Goal: Information Seeking & Learning: Learn about a topic

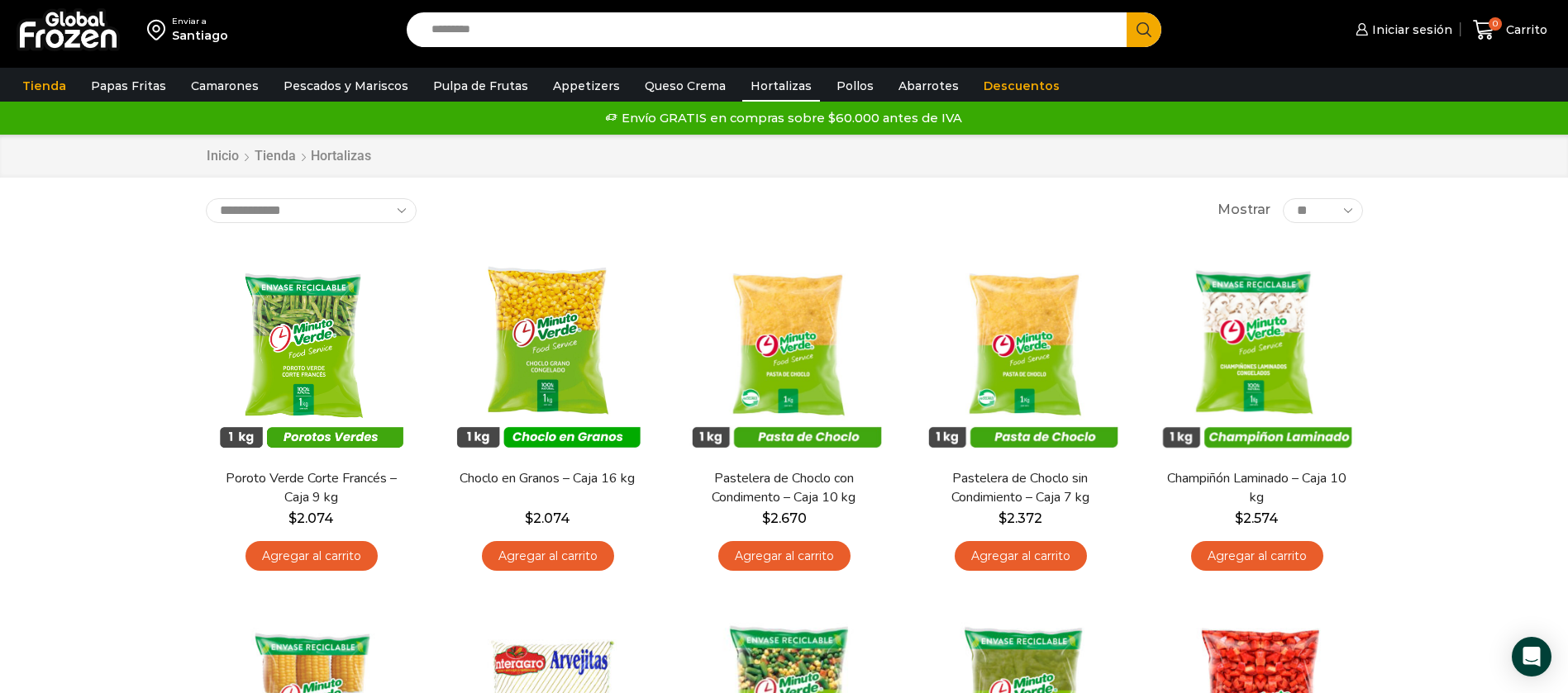
click at [86, 46] on img at bounding box center [68, 29] width 103 height 43
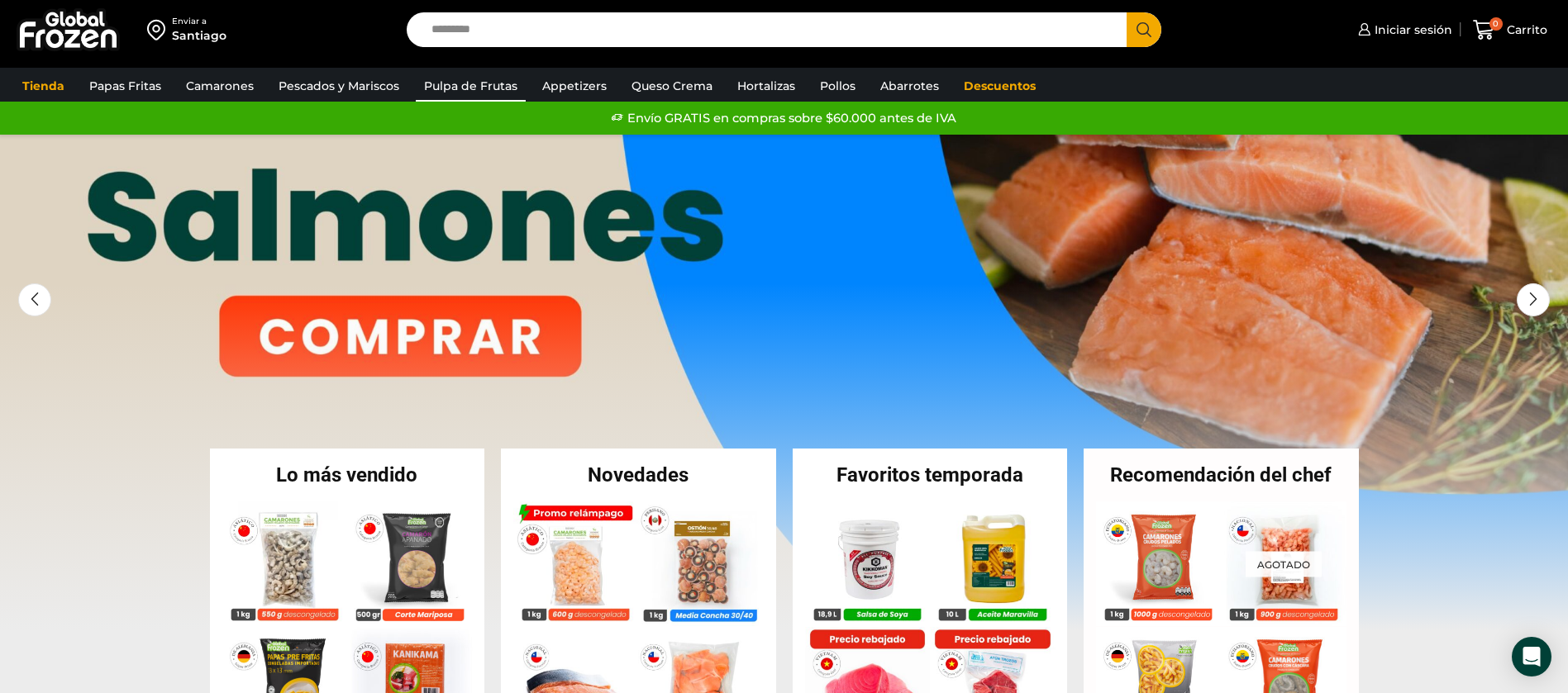
click at [476, 88] on link "Pulpa de Frutas" at bounding box center [470, 86] width 110 height 32
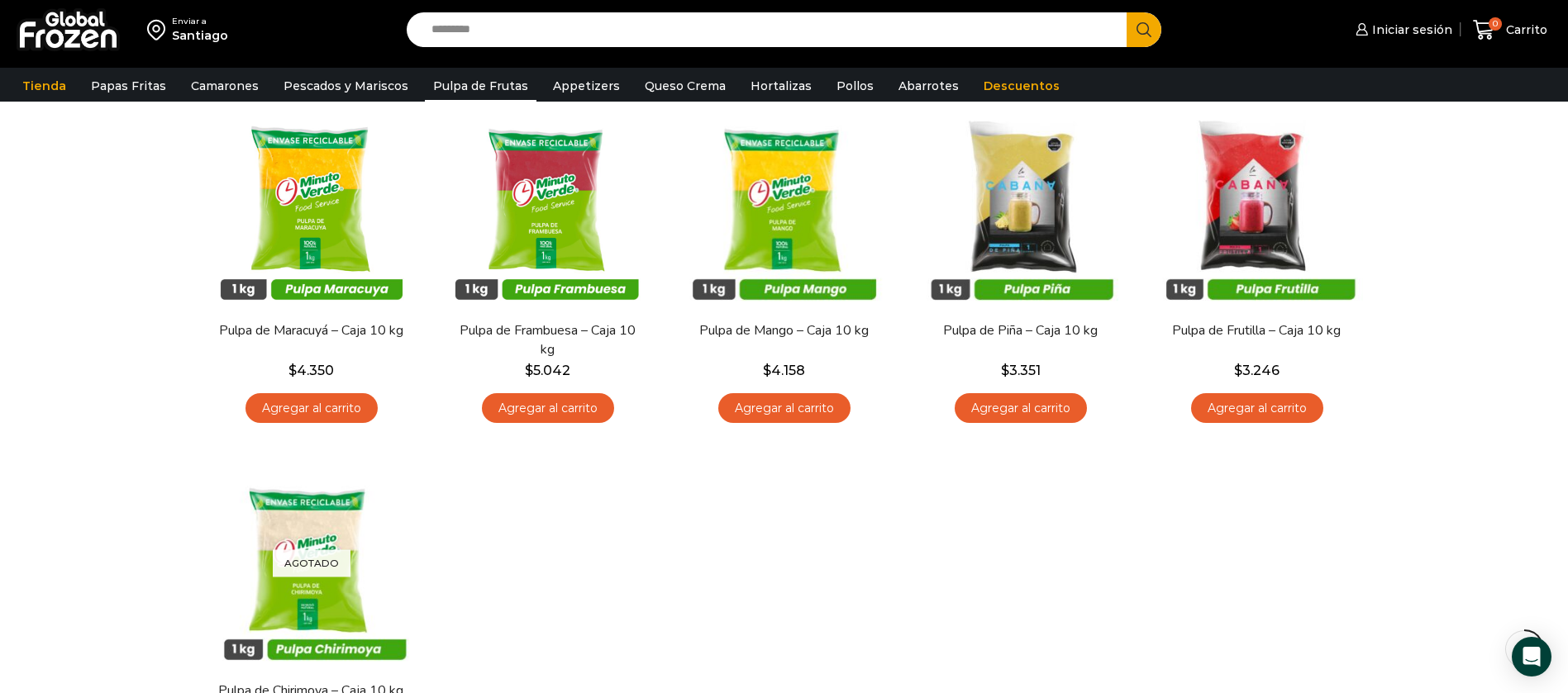
scroll to position [124, 0]
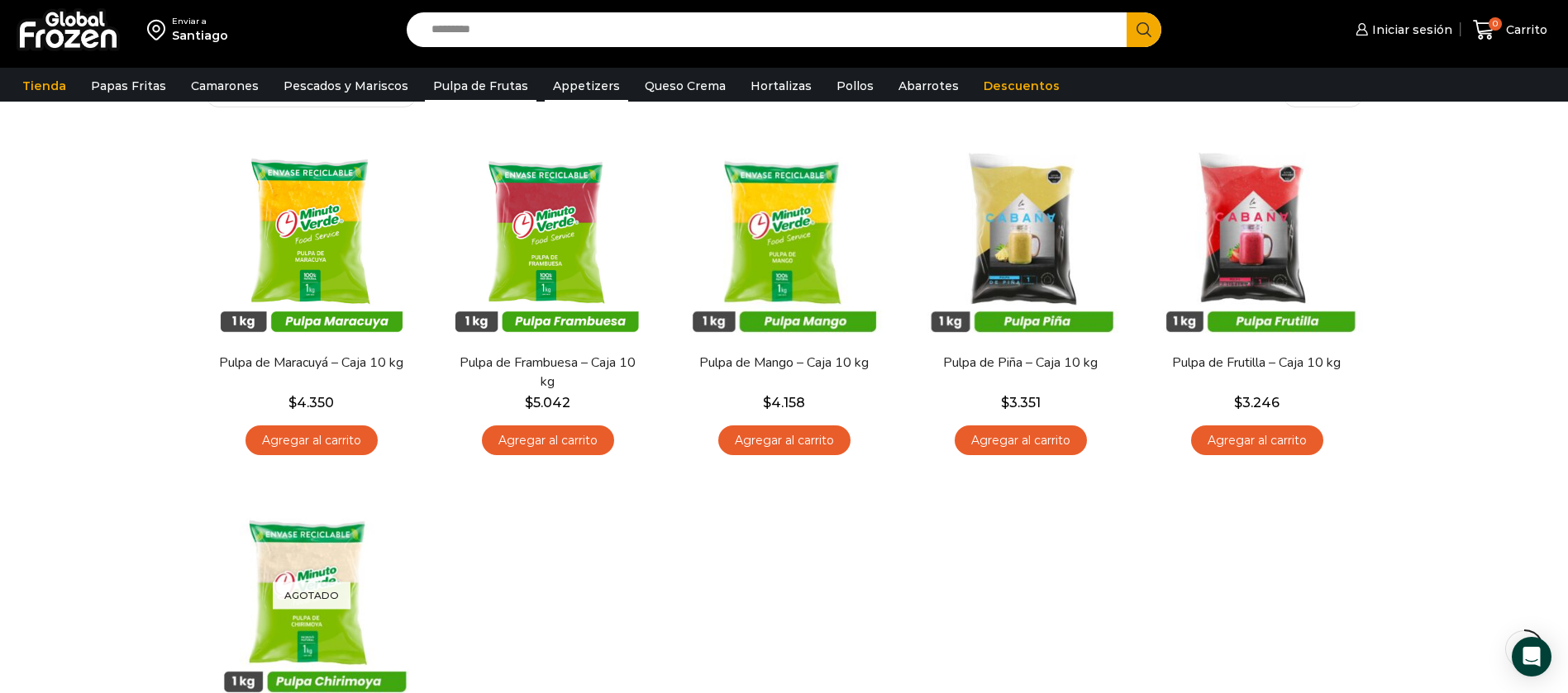
click at [552, 92] on link "Appetizers" at bounding box center [586, 86] width 83 height 32
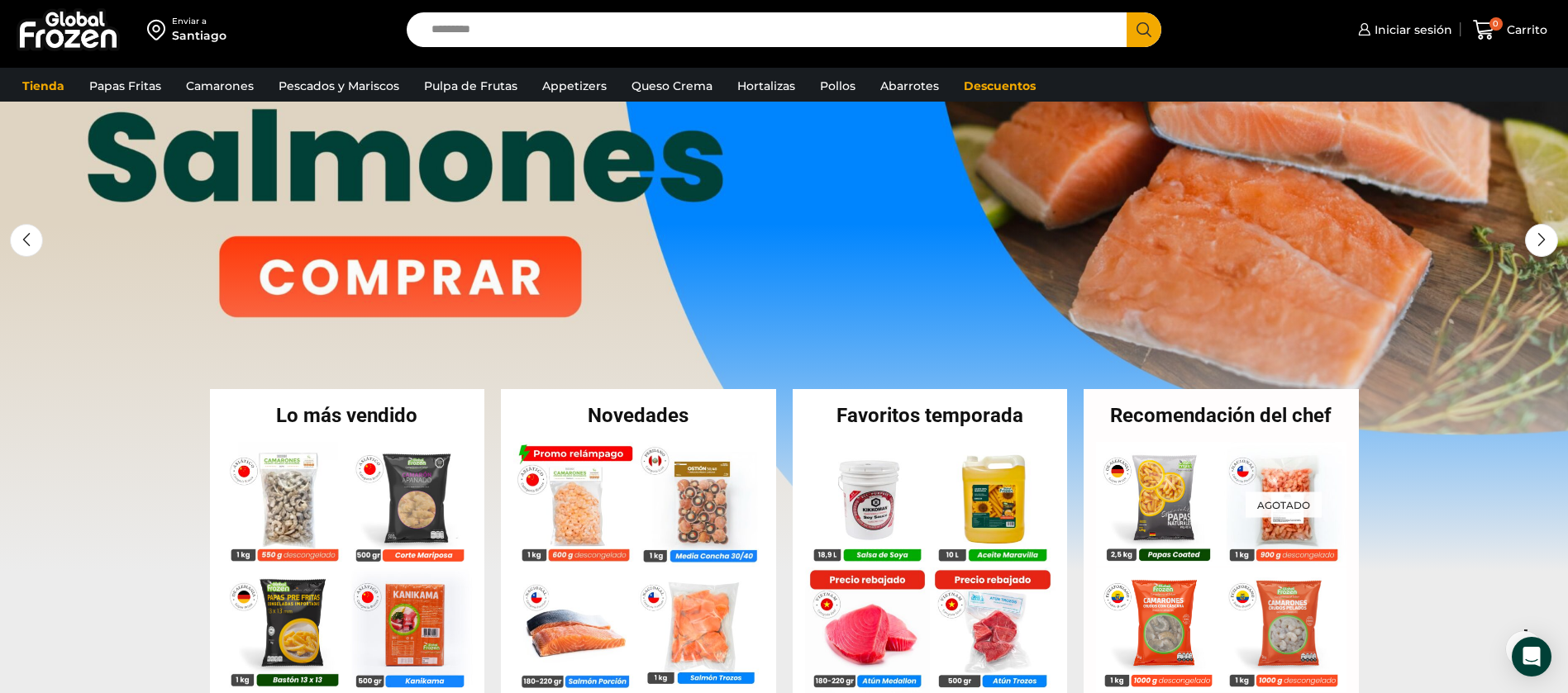
scroll to position [248, 0]
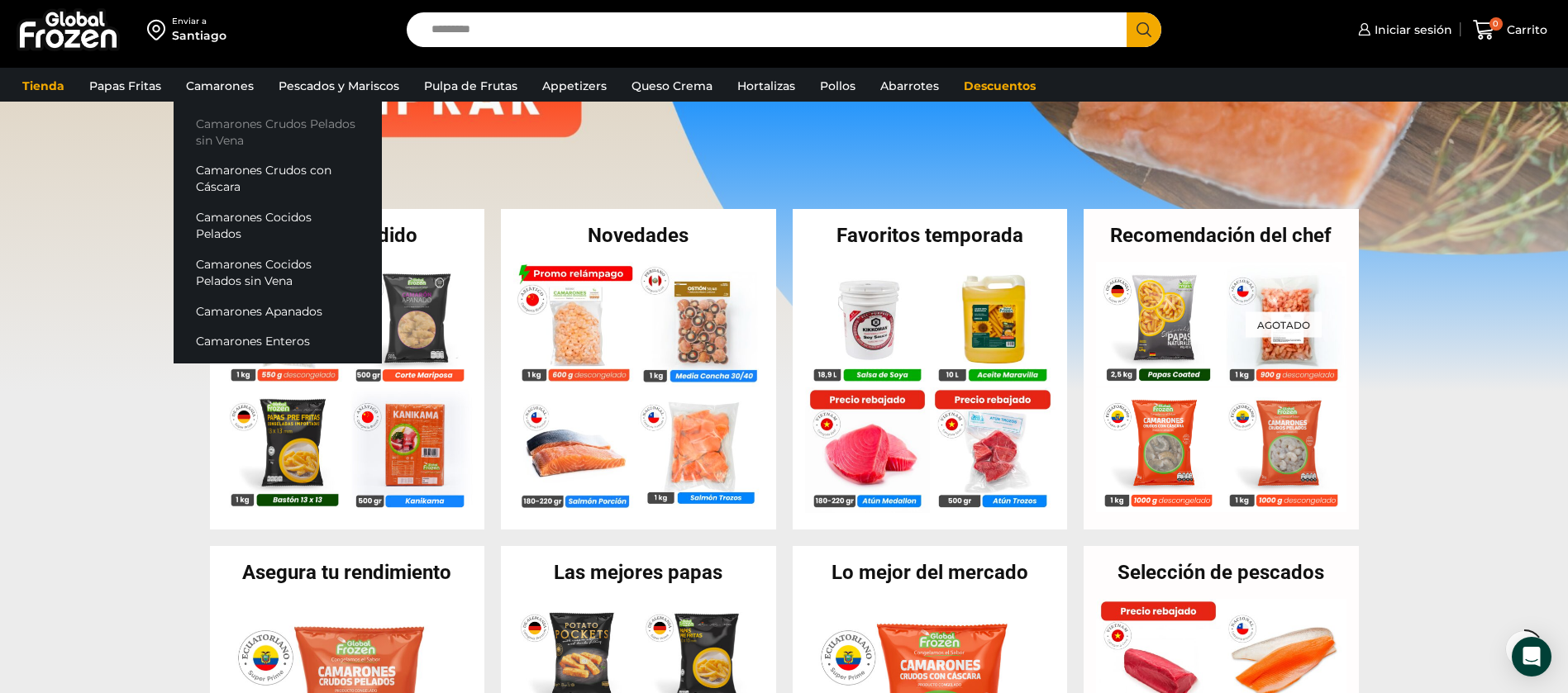
click at [233, 129] on link "Camarones Crudos Pelados sin Vena" at bounding box center [277, 132] width 208 height 48
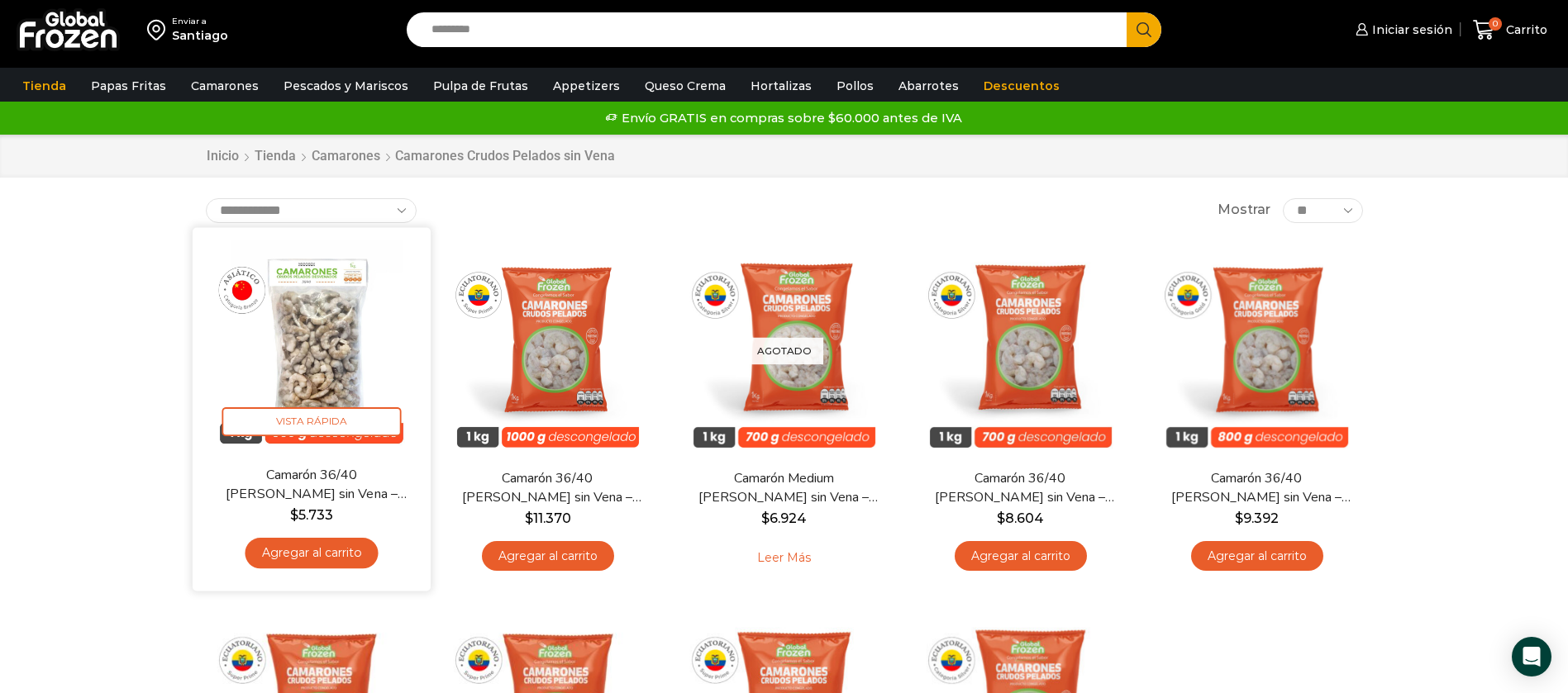
click at [367, 362] on img at bounding box center [311, 346] width 213 height 213
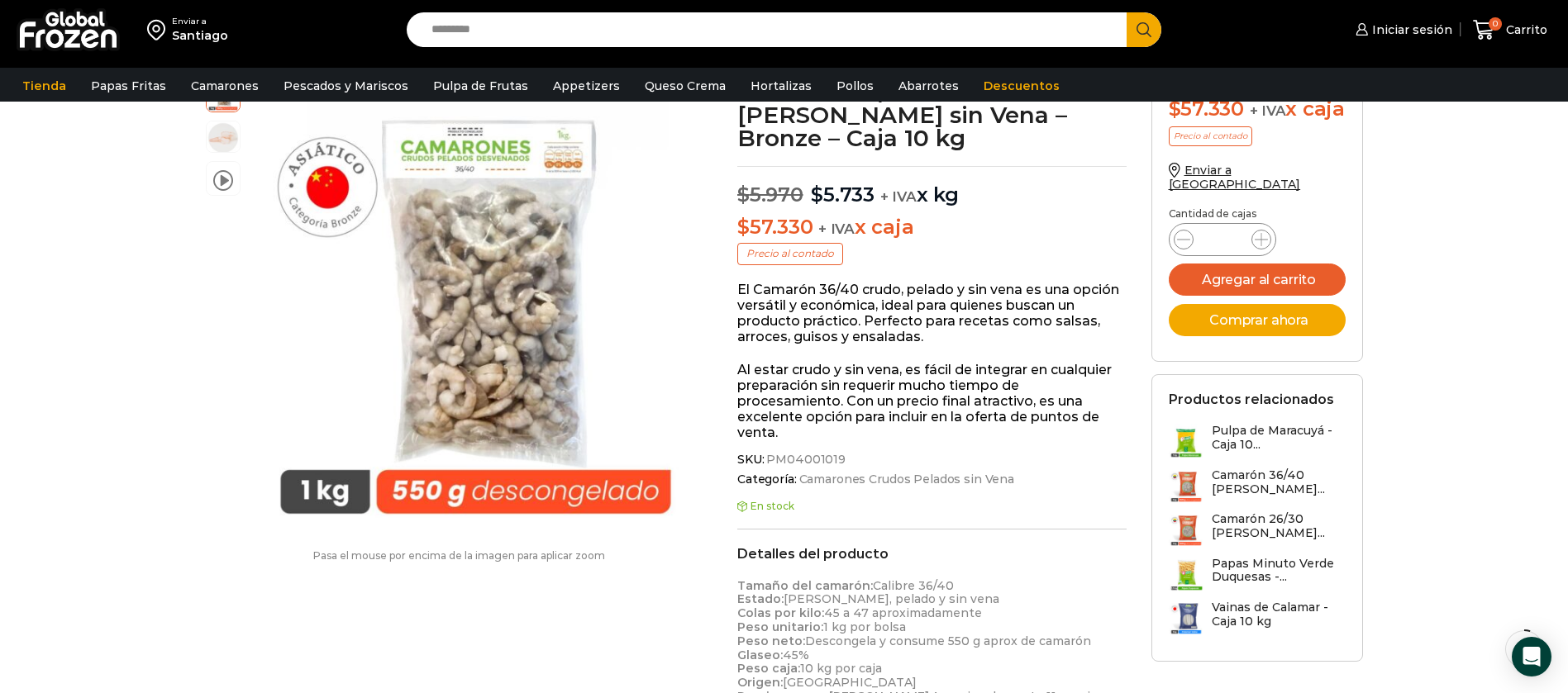
scroll to position [1, 0]
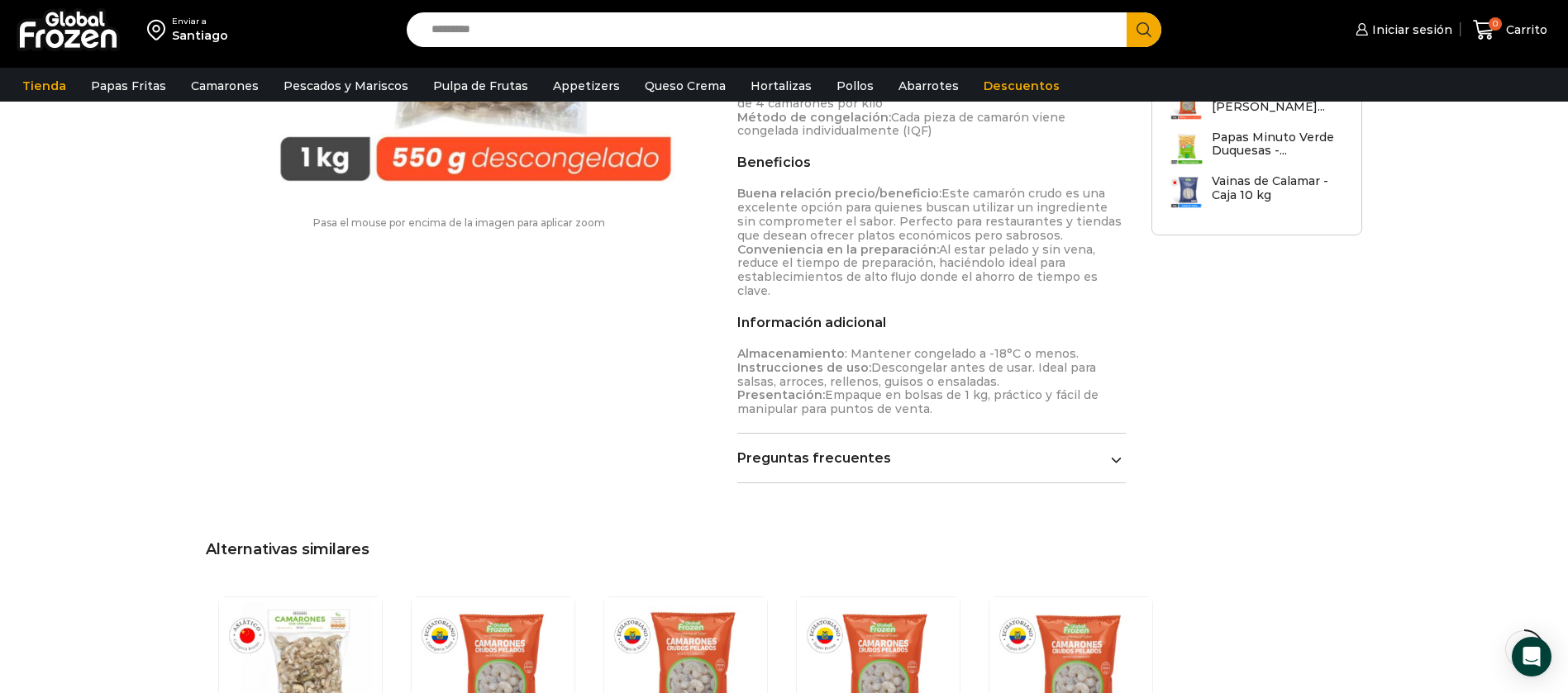
scroll to position [992, 0]
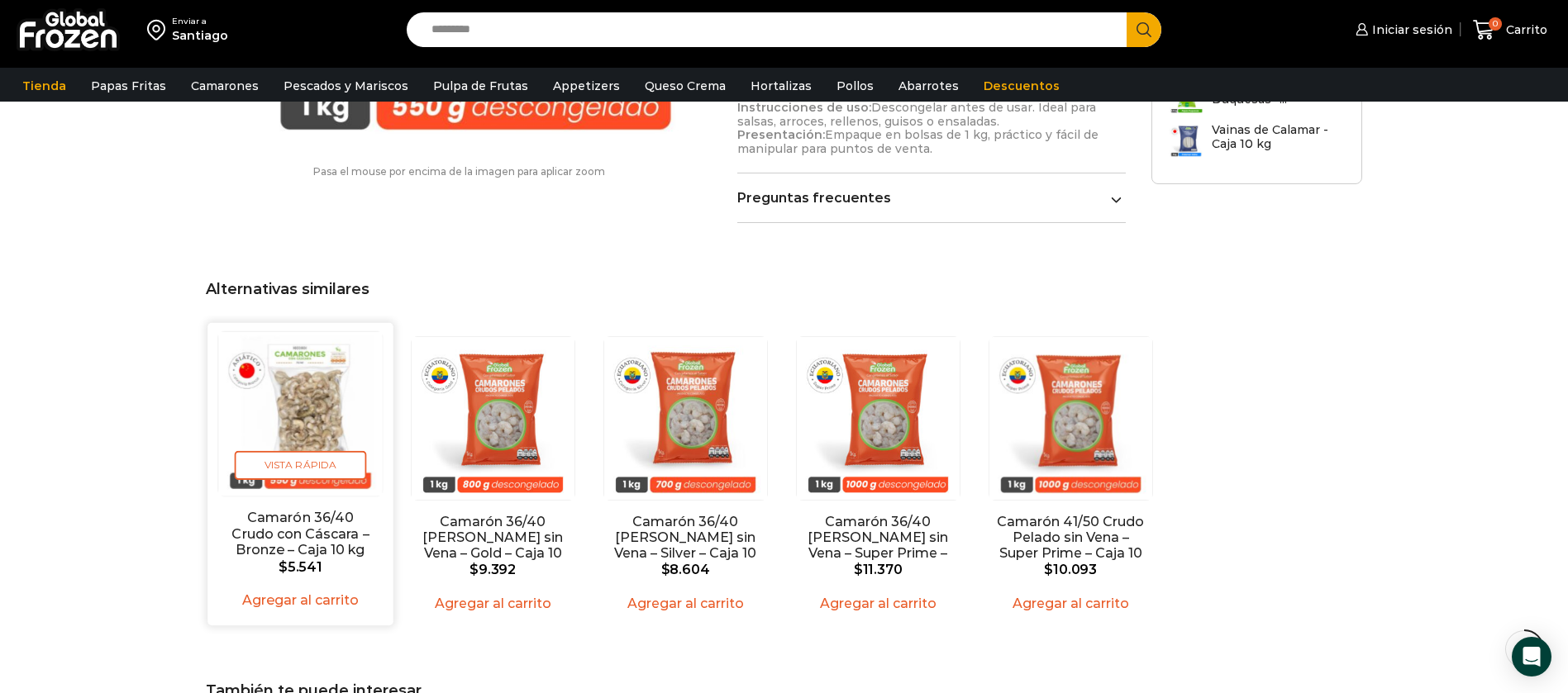
click at [320, 395] on img "1 / 5" at bounding box center [299, 413] width 163 height 163
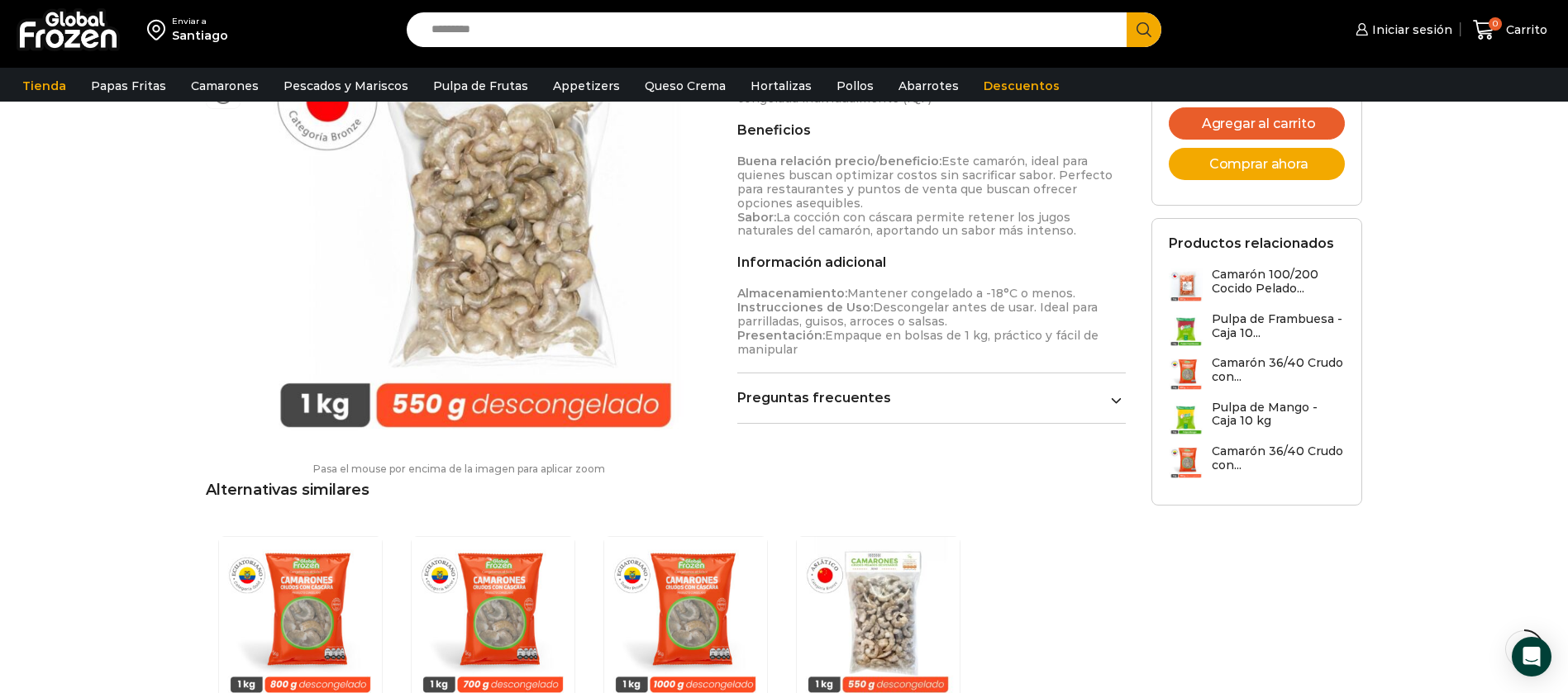
scroll to position [744, 0]
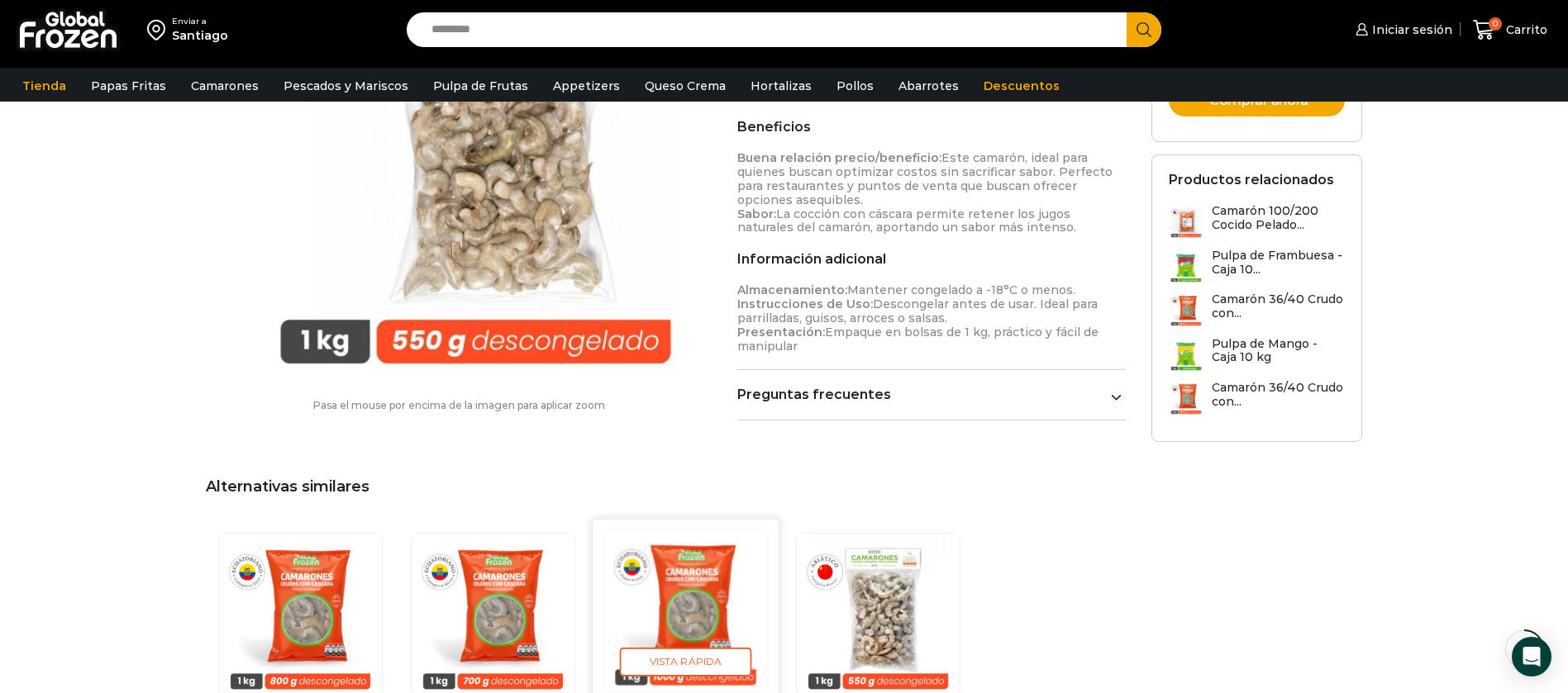
click at [662, 603] on img "3 / 4" at bounding box center [684, 610] width 163 height 163
click at [730, 603] on img "3 / 4" at bounding box center [684, 610] width 163 height 163
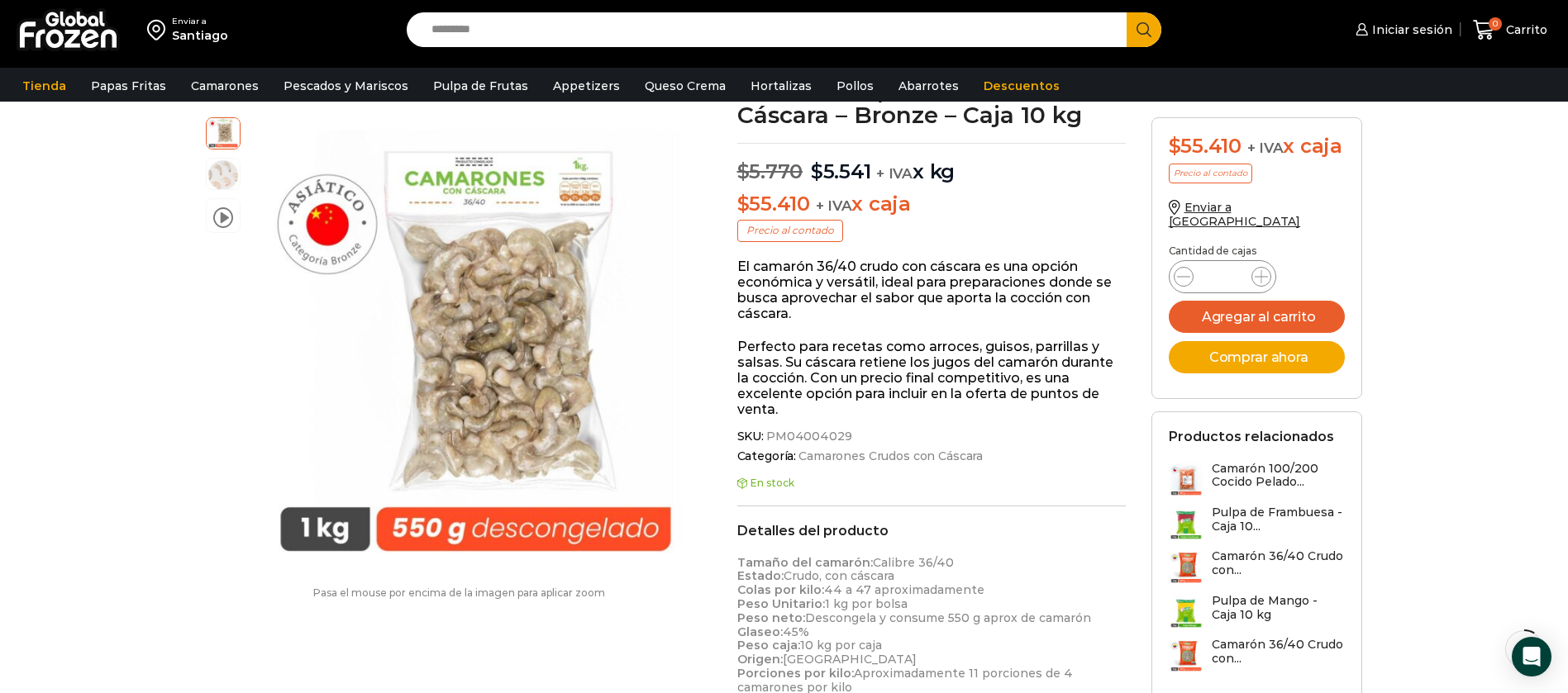
scroll to position [372, 0]
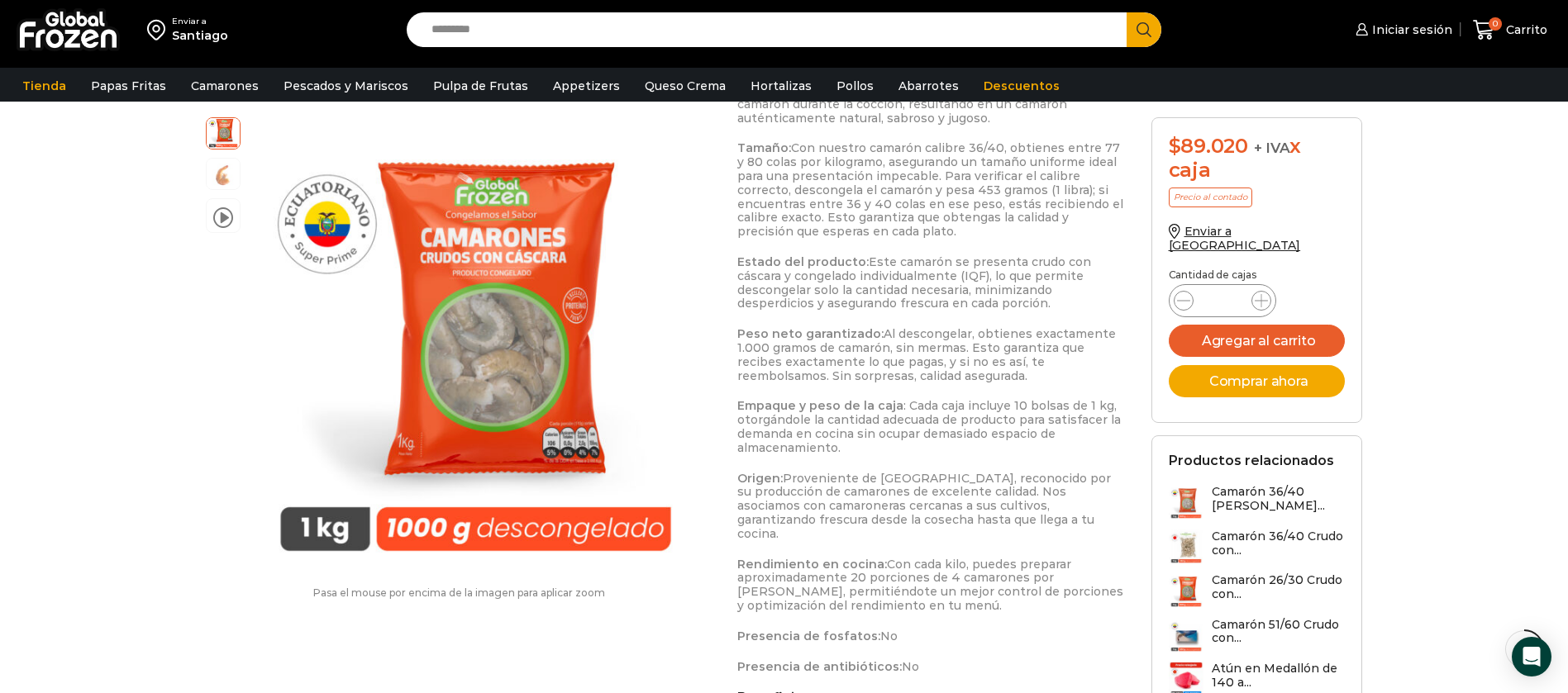
scroll to position [868, 0]
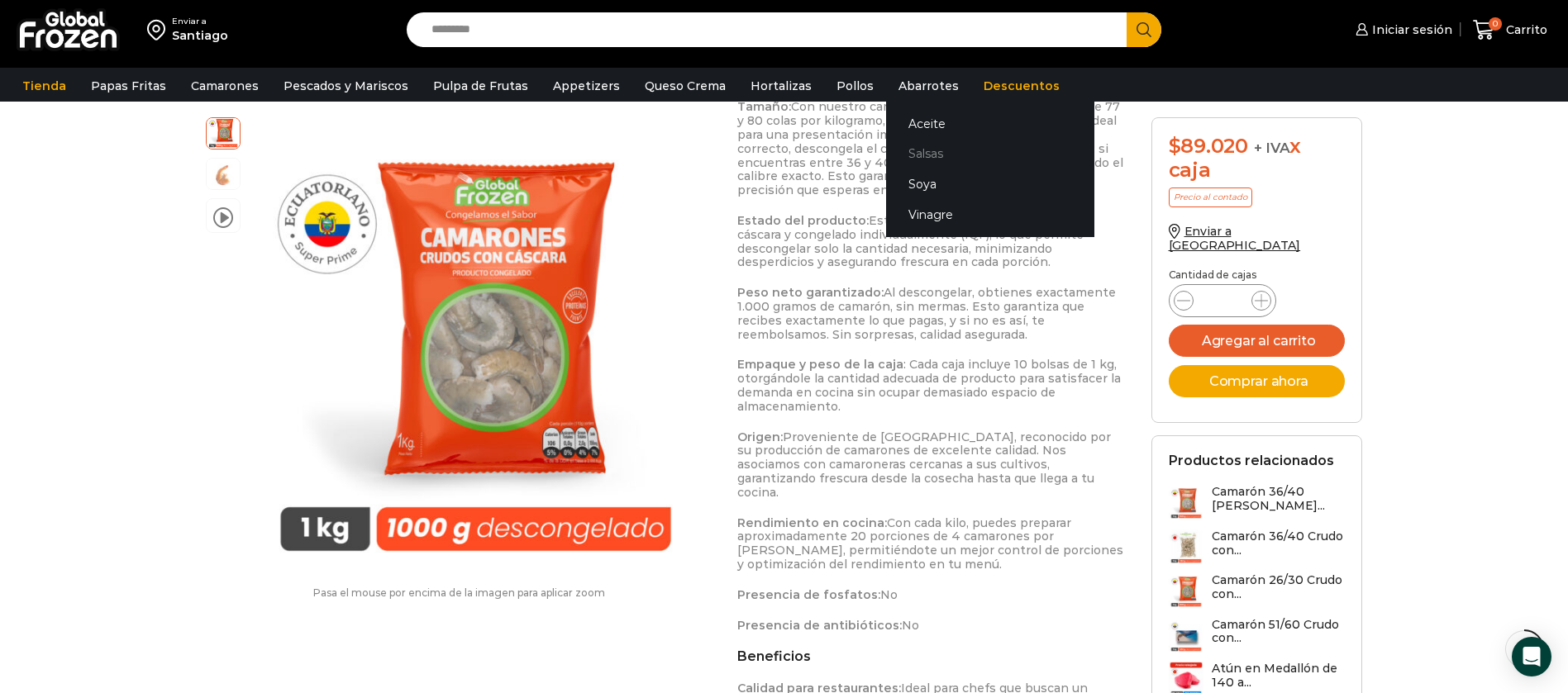
click at [902, 151] on link "Salsas" at bounding box center [990, 153] width 208 height 31
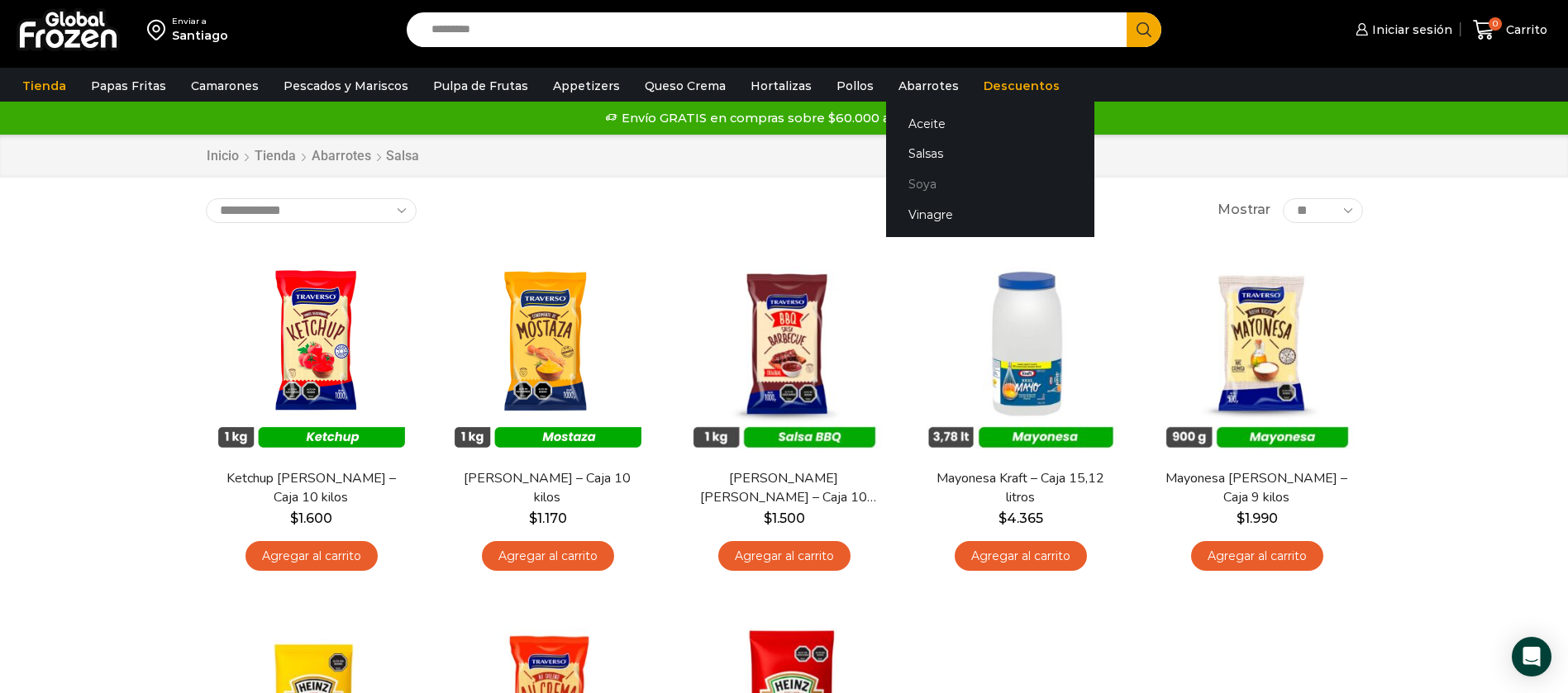
click at [898, 177] on link "Soya" at bounding box center [990, 184] width 208 height 31
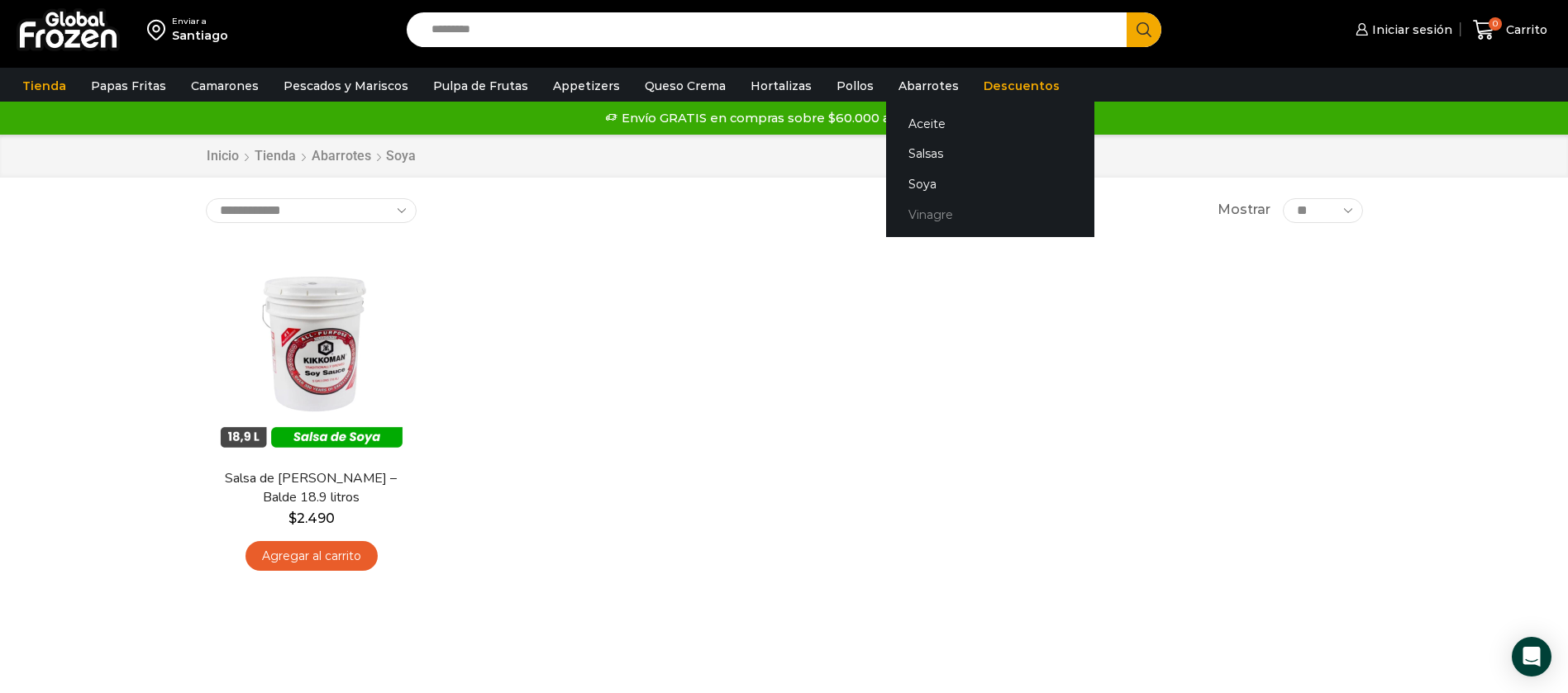
click at [923, 222] on link "Vinagre" at bounding box center [990, 214] width 208 height 31
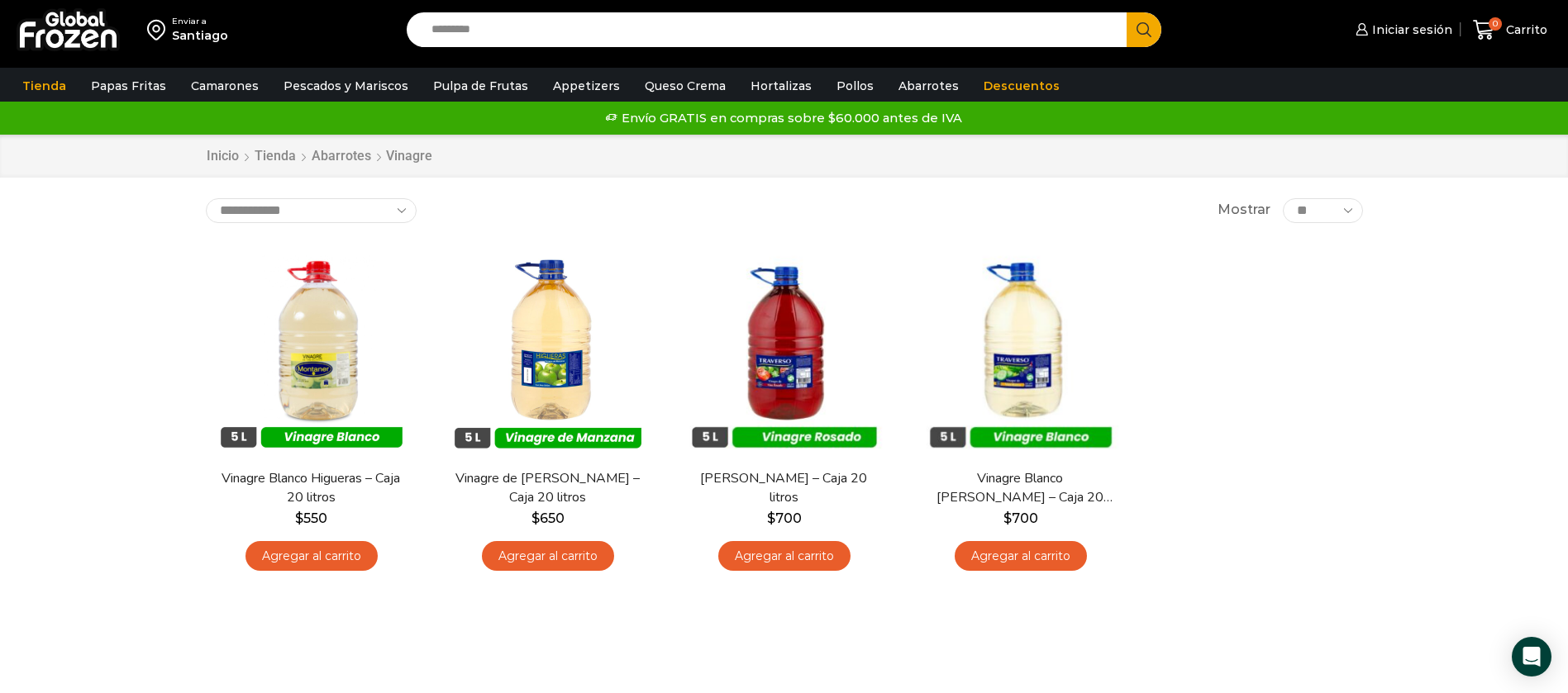
click at [1275, 309] on div "En stock [GEOGRAPHIC_DATA] Vinagre Blanco Higueras – Caja 20 litros $ 550 Agreg…" at bounding box center [784, 413] width 1182 height 361
click at [471, 90] on link "Pulpa de Frutas" at bounding box center [480, 86] width 112 height 32
